Goal: Information Seeking & Learning: Learn about a topic

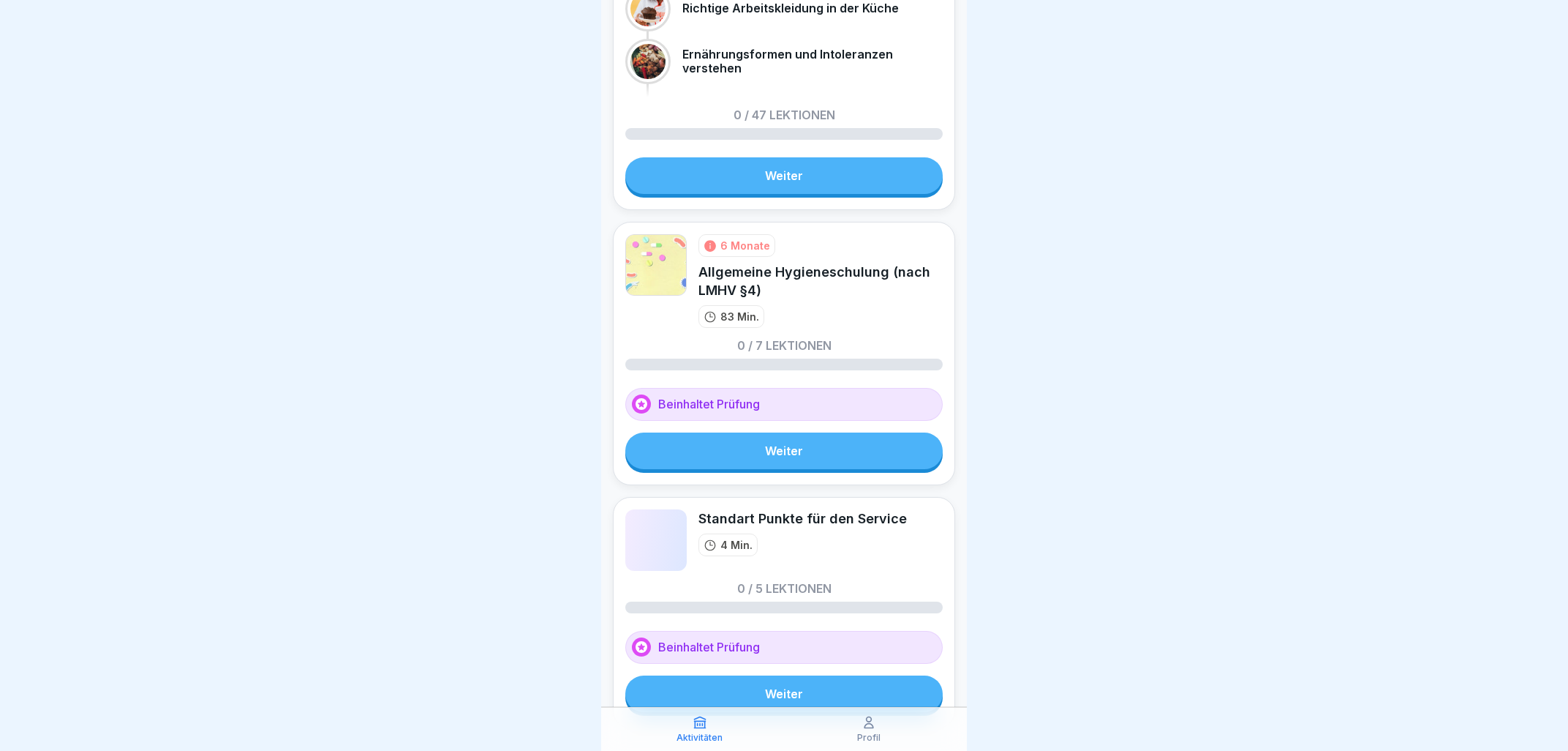
scroll to position [916, 0]
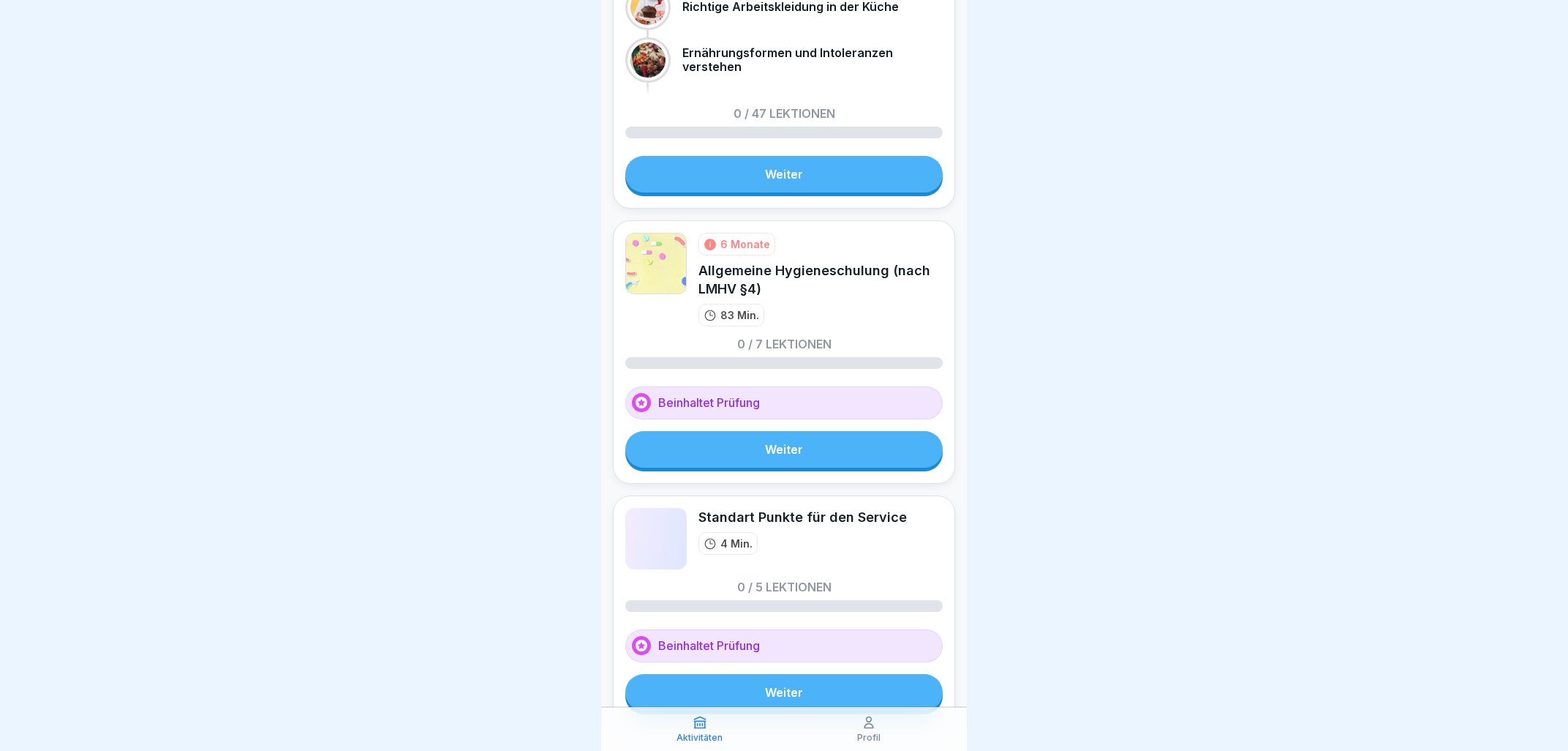
click at [795, 464] on link "Weiter" at bounding box center [784, 449] width 317 height 37
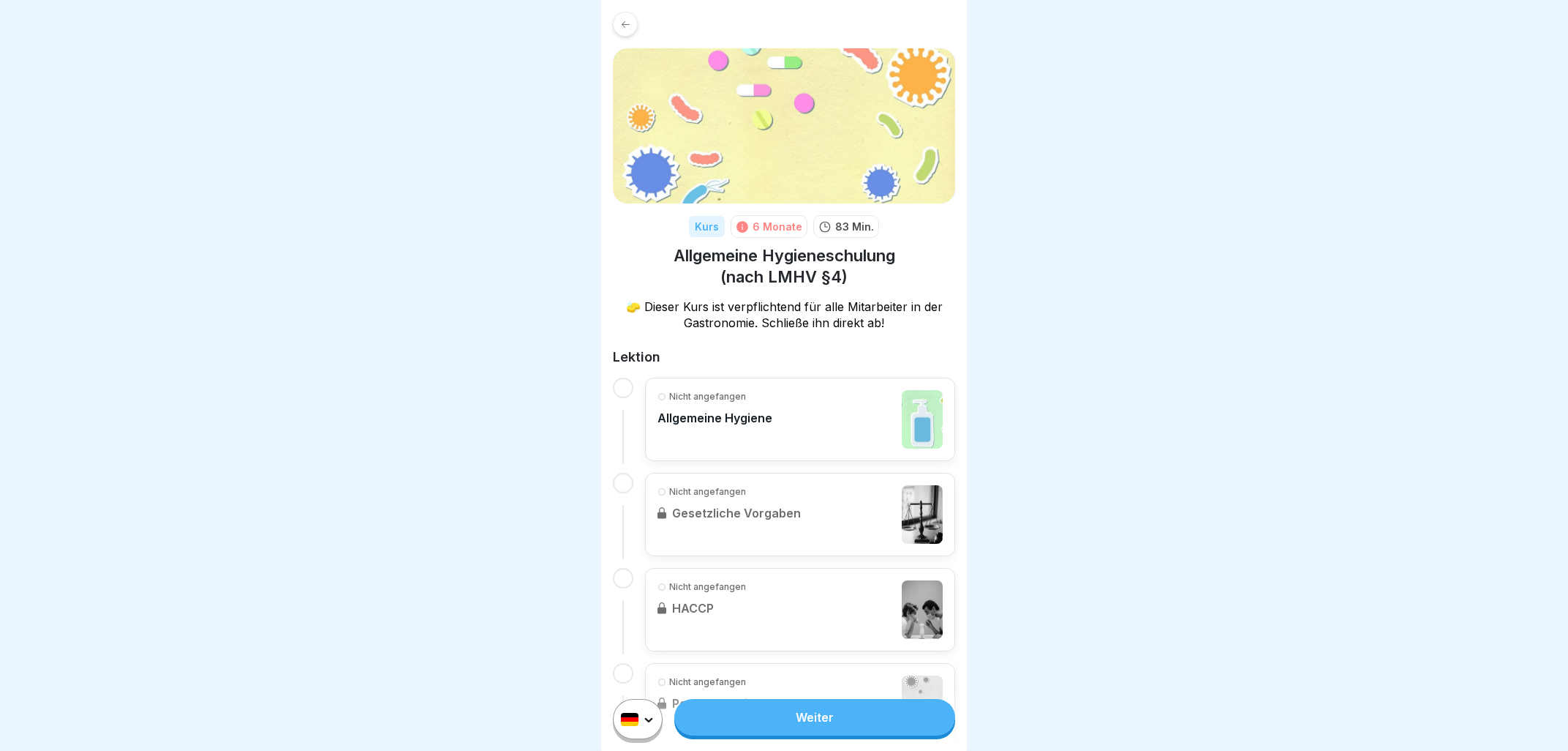
click at [751, 416] on p "Allgemeine Hygiene" at bounding box center [714, 417] width 115 height 14
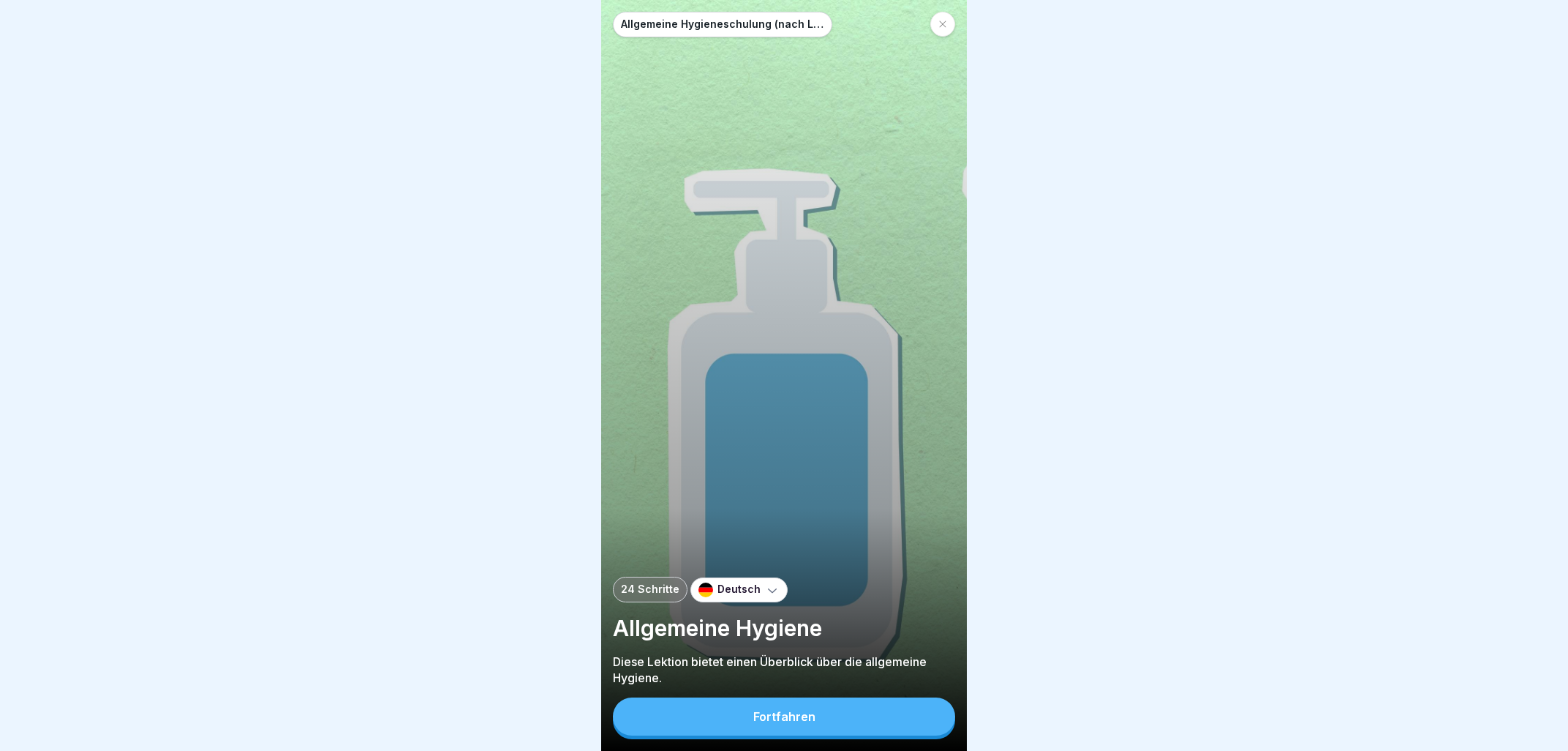
click at [765, 589] on icon at bounding box center [772, 589] width 14 height 14
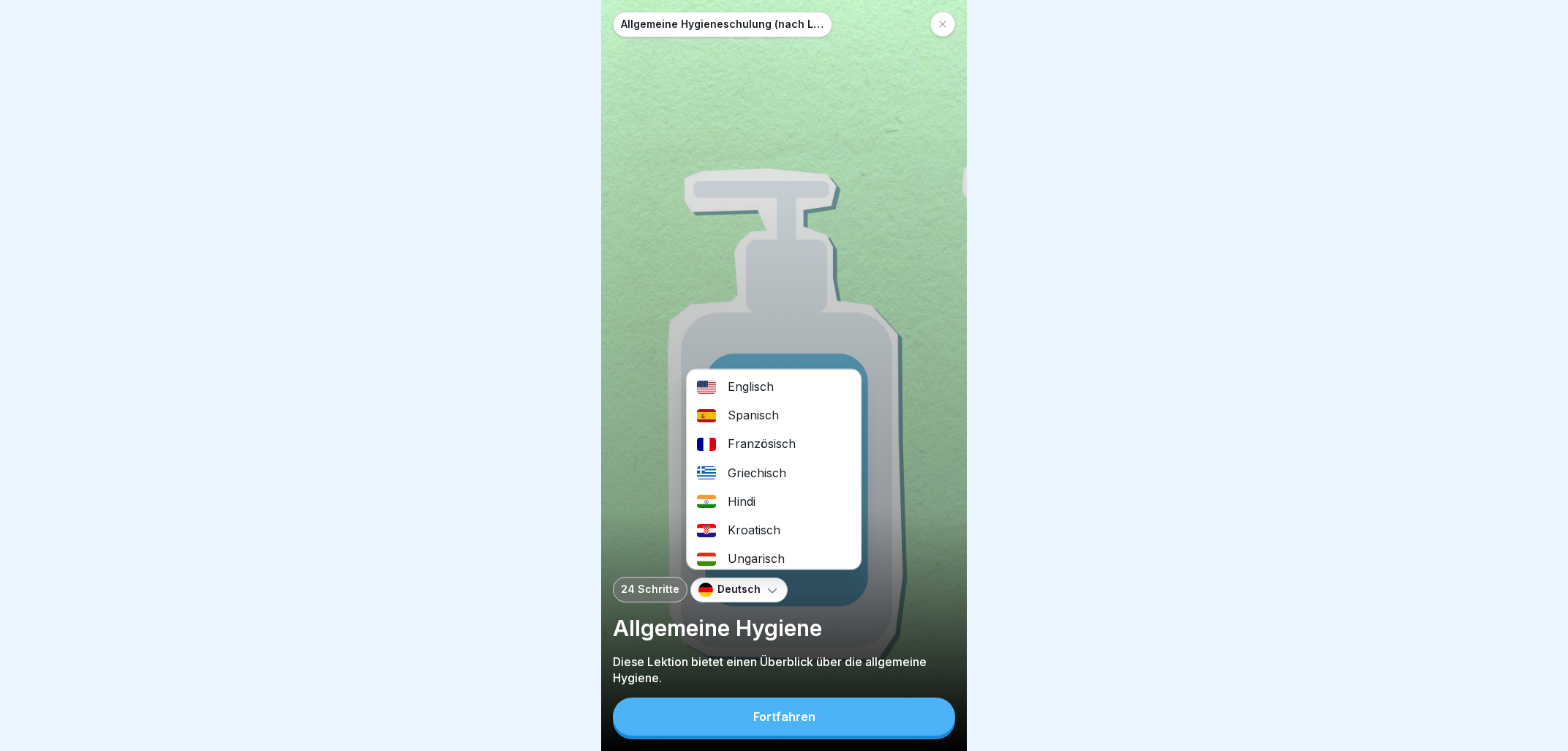
click at [756, 449] on div "Französisch" at bounding box center [774, 443] width 174 height 29
